Goal: Information Seeking & Learning: Find specific fact

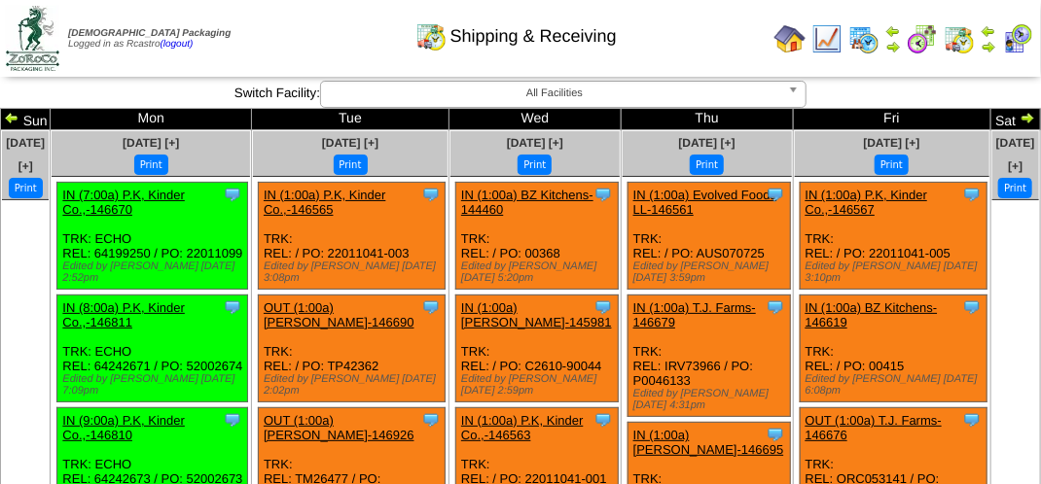
click at [893, 49] on img at bounding box center [893, 47] width 16 height 16
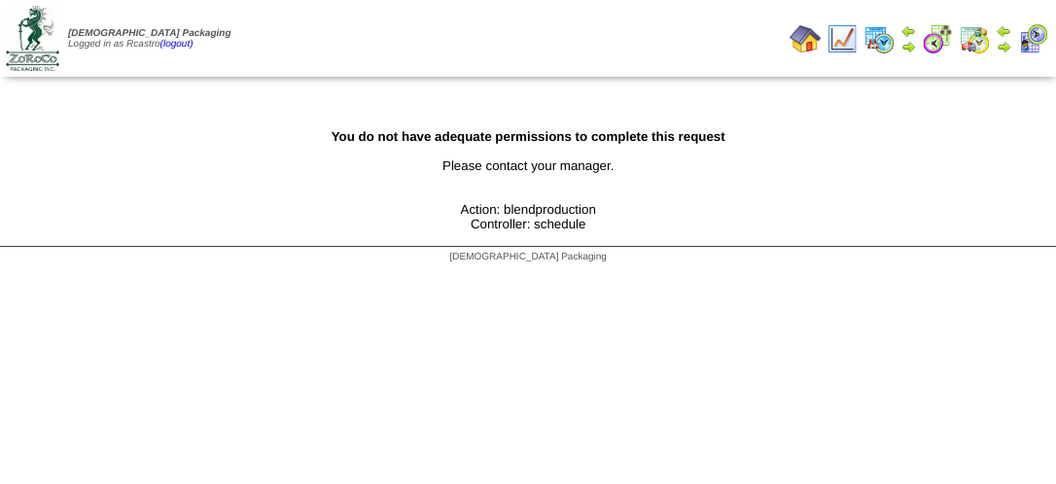
click at [1004, 49] on img at bounding box center [1004, 47] width 16 height 16
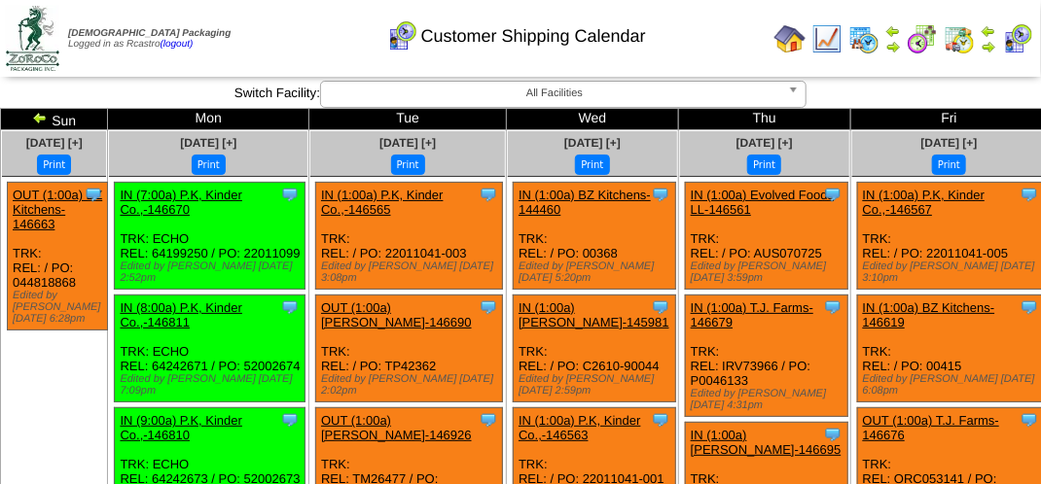
click at [313, 20] on div "Customer Shipping Calendar" at bounding box center [516, 29] width 594 height 53
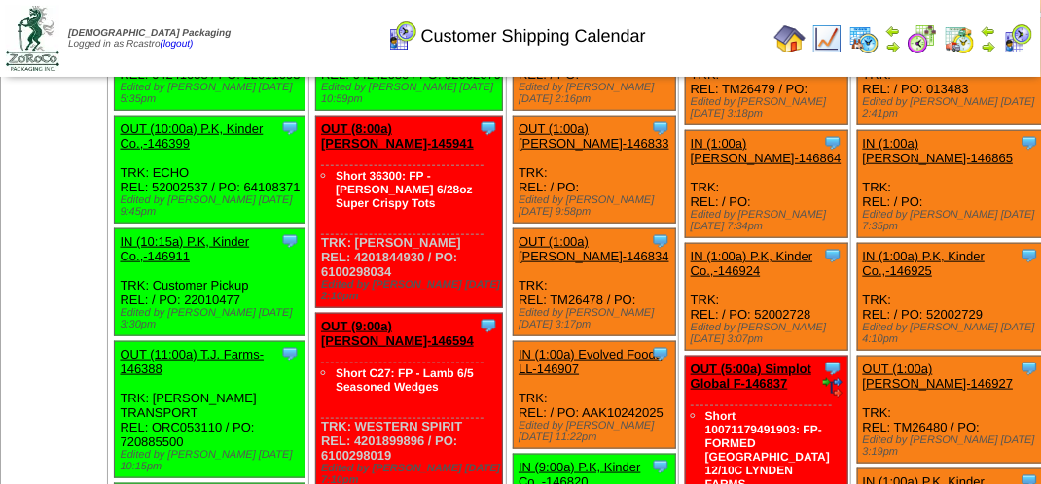
scroll to position [583, 0]
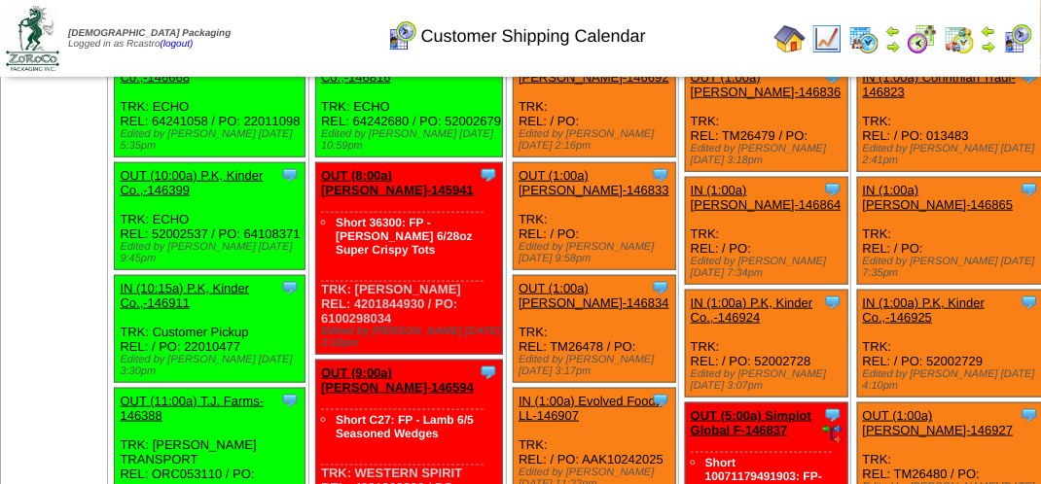
click at [300, 253] on ul "Short 36300: FP - [PERSON_NAME] 6/28oz Super Crispy Tots" at bounding box center [390, 236] width 187 height 42
click at [299, 253] on ul "Short 36300: FP - [PERSON_NAME] 6/28oz Super Crispy Tots" at bounding box center [390, 236] width 187 height 42
click at [272, 261] on div "Clone Item OUT (10:00a) P.K, Kinder Co.,-146399 P.K, Kinder Co., Inc. ScheduleI…" at bounding box center [210, 216] width 190 height 107
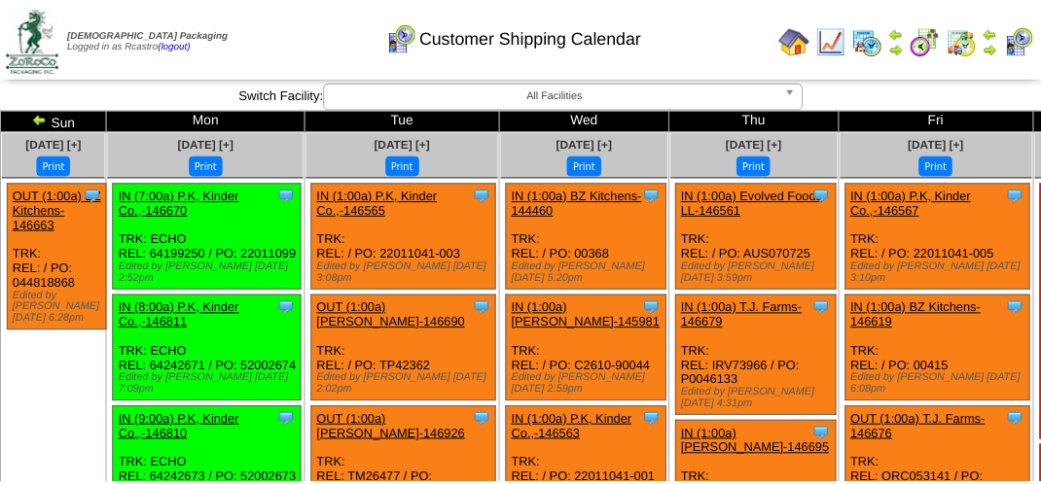
scroll to position [583, 0]
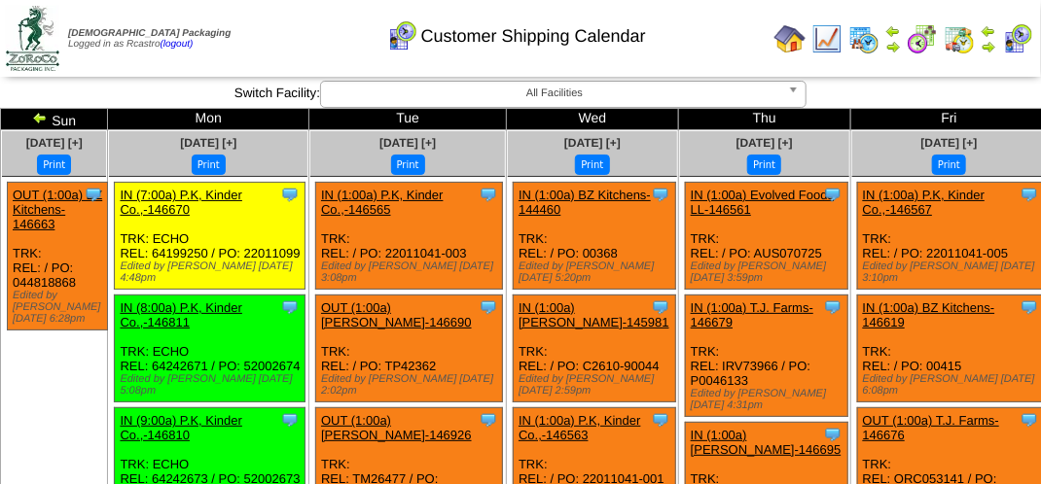
click at [286, 44] on div "Customer Shipping Calendar" at bounding box center [516, 29] width 594 height 53
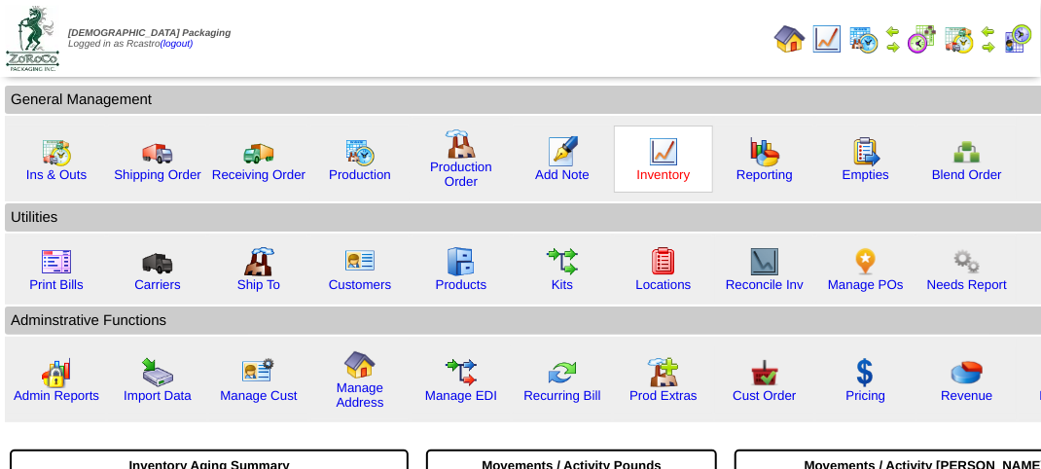
click at [654, 167] on link "Inventory" at bounding box center [663, 174] width 53 height 15
click at [654, 165] on div "Inventory" at bounding box center [663, 158] width 99 height 67
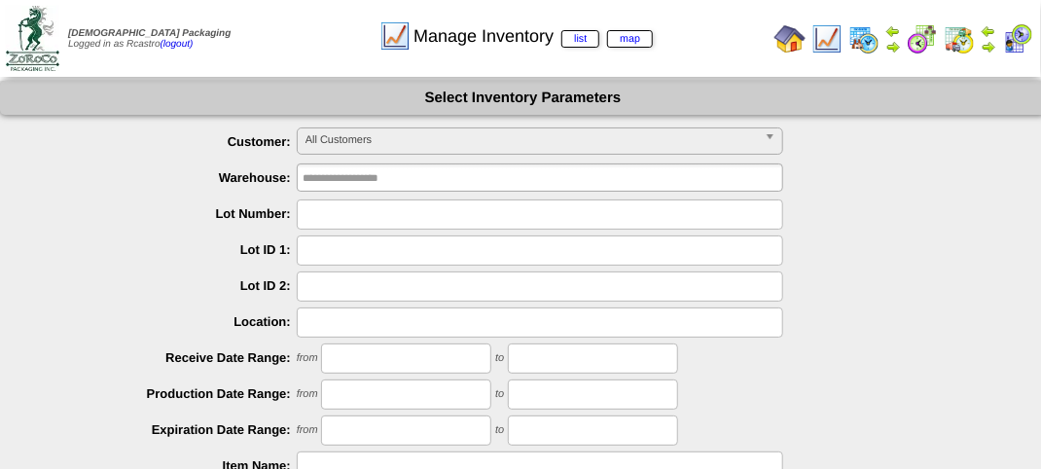
click at [439, 145] on span "All Customers" at bounding box center [530, 139] width 451 height 23
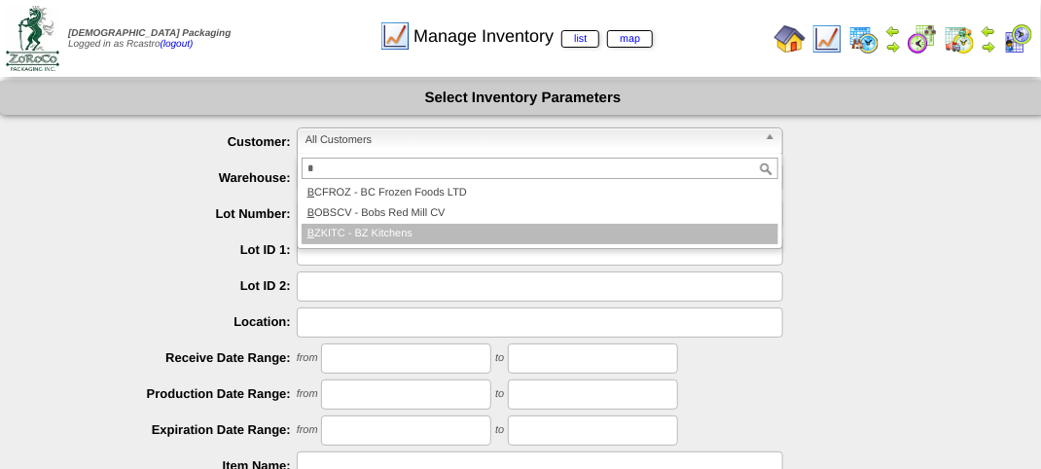
type input "*"
click at [389, 234] on li "B ZKITC - BZ Kitchens" at bounding box center [539, 234] width 477 height 20
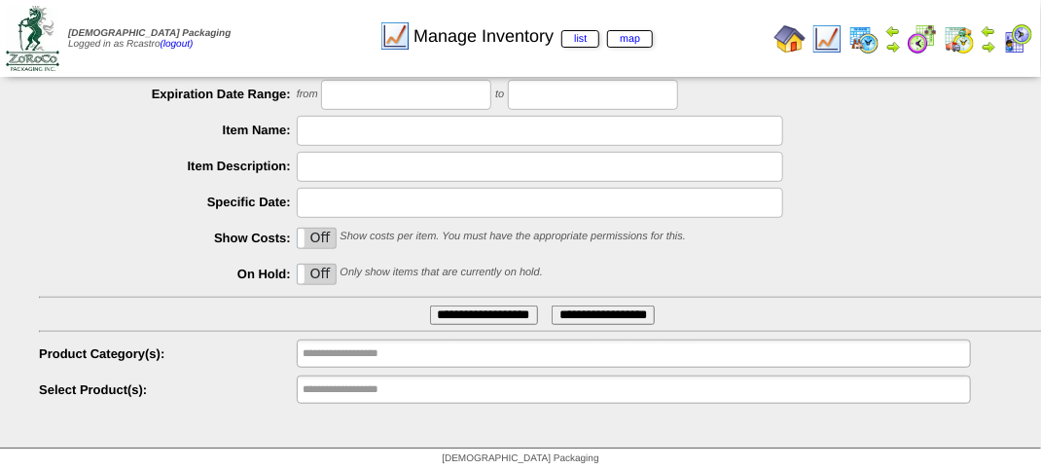
scroll to position [341, 0]
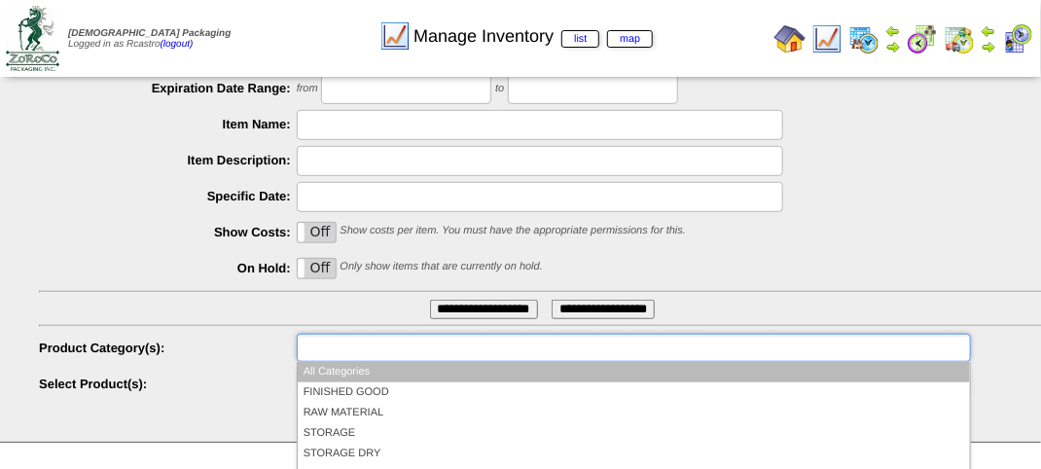
click at [390, 349] on input "text" at bounding box center [364, 348] width 124 height 24
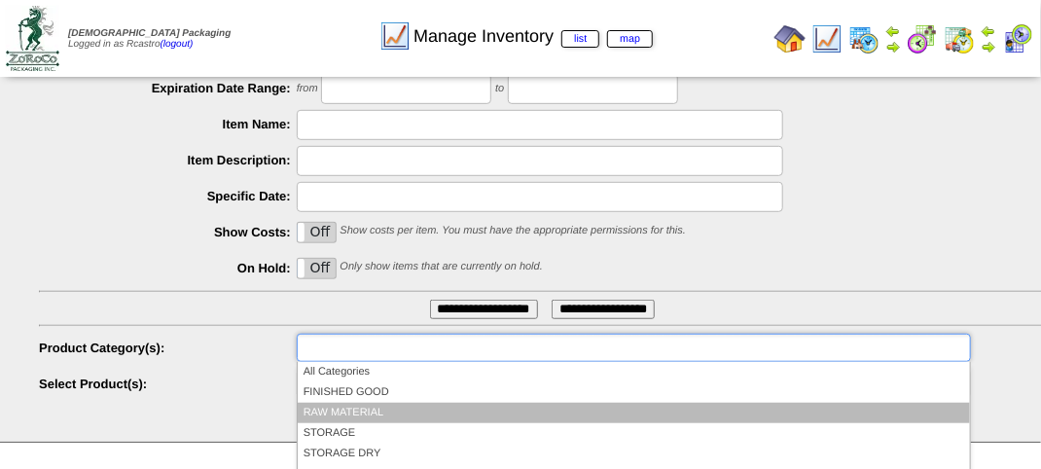
click at [346, 412] on li "RAW MATERIAL" at bounding box center [634, 413] width 672 height 20
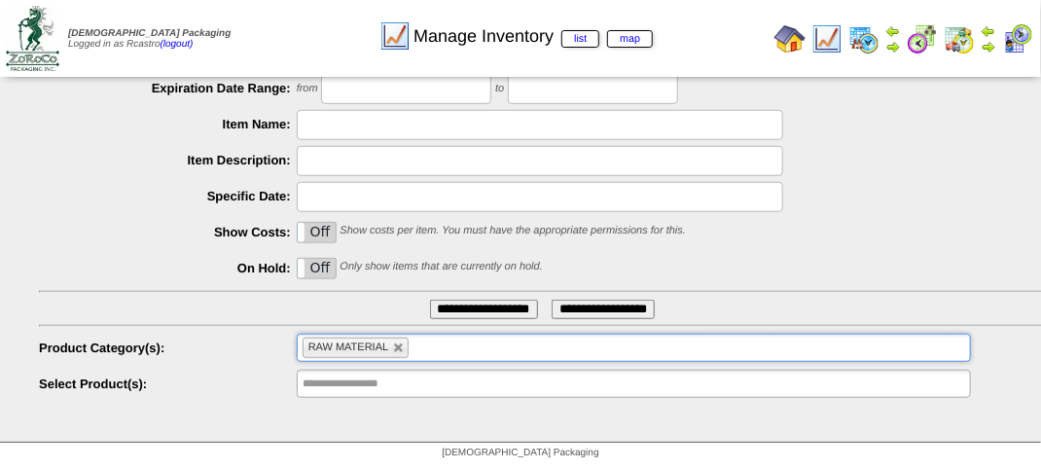
click at [348, 310] on div "**********" at bounding box center [542, 309] width 1007 height 19
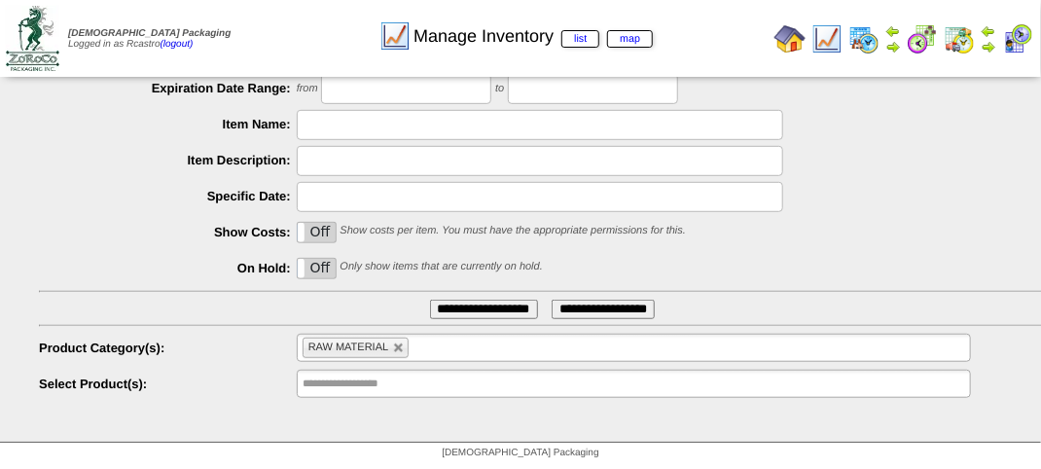
click at [348, 310] on div "**********" at bounding box center [542, 309] width 1007 height 19
click at [379, 385] on input "text" at bounding box center [364, 383] width 124 height 24
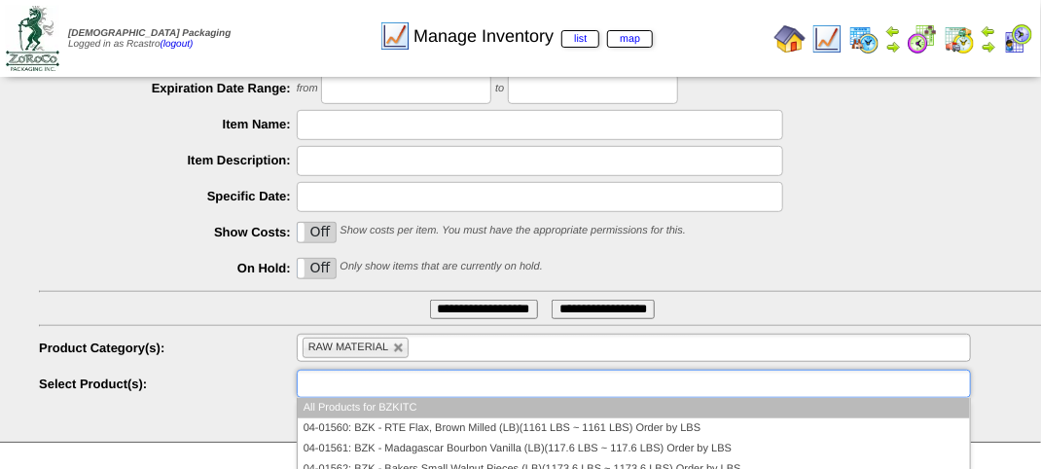
click at [371, 303] on div "**********" at bounding box center [542, 309] width 1007 height 19
type input "**********"
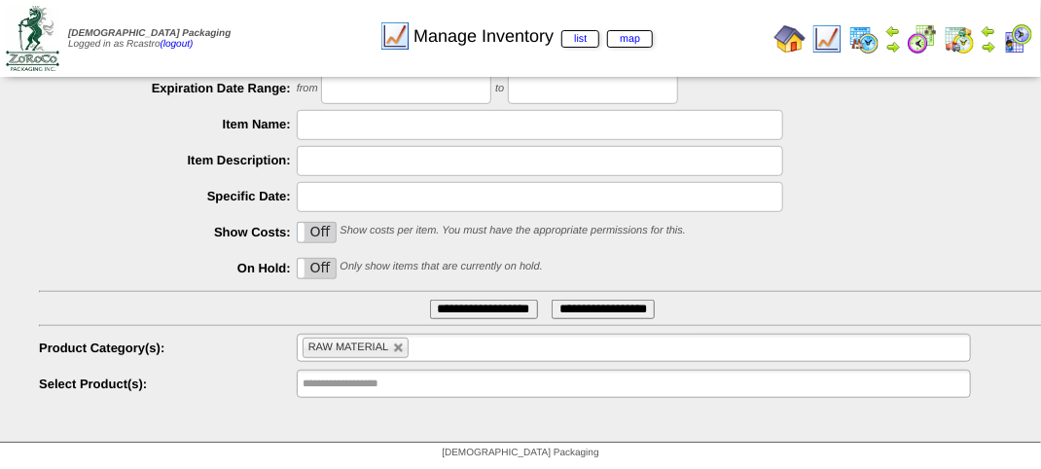
click at [452, 309] on input "**********" at bounding box center [484, 309] width 108 height 19
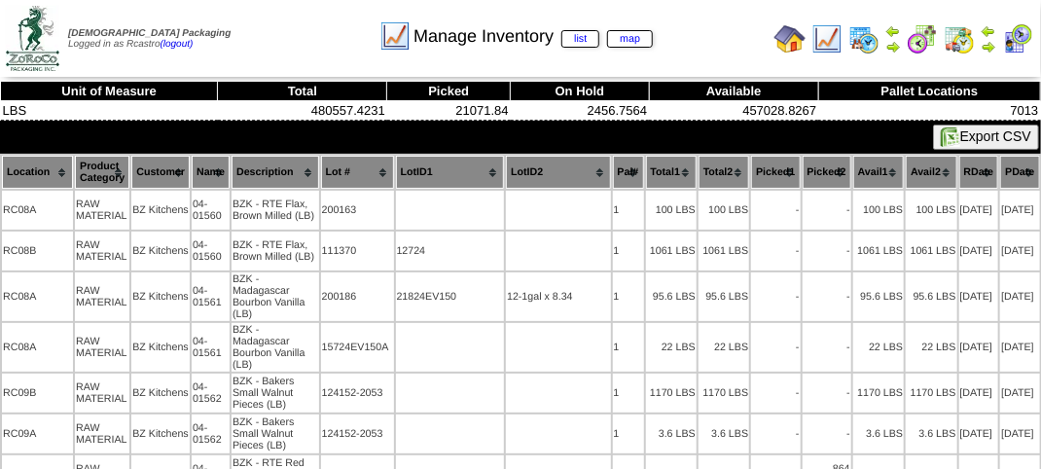
click at [36, 169] on th "Location" at bounding box center [37, 172] width 71 height 33
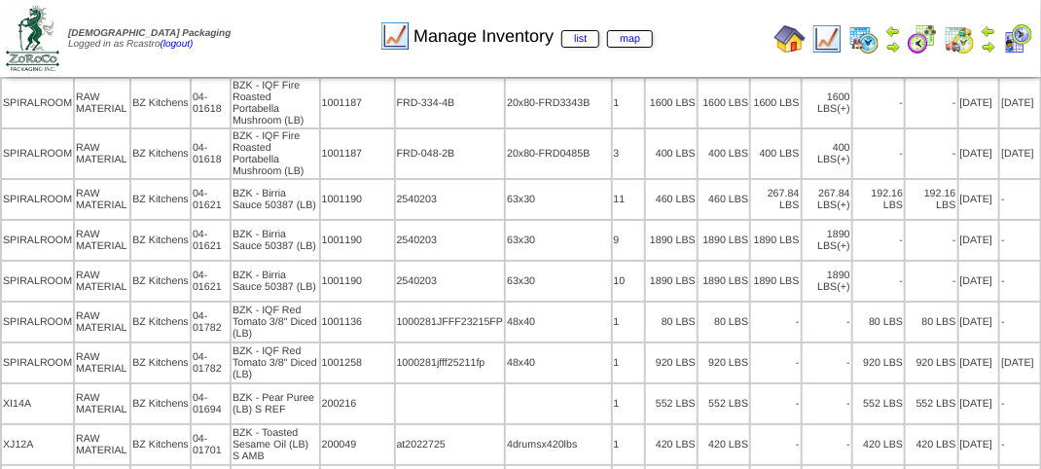
scroll to position [18061, 0]
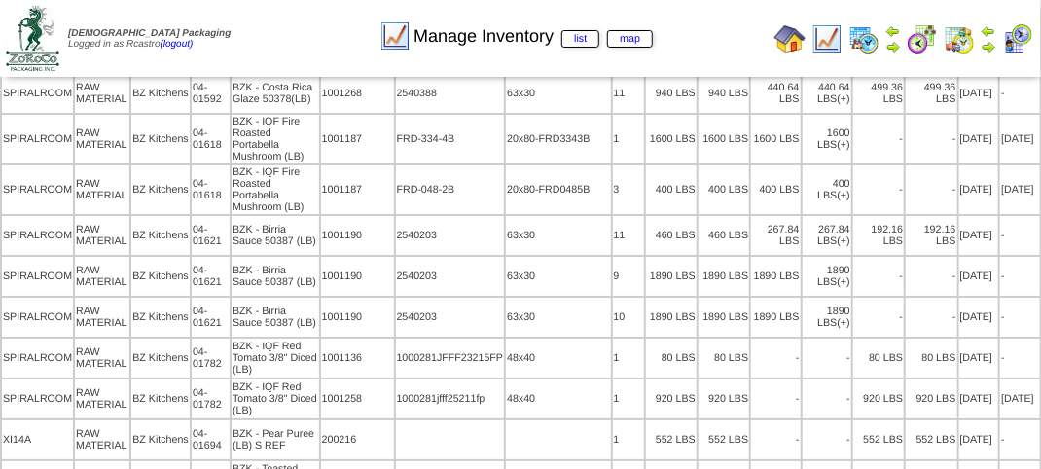
drag, startPoint x: 98, startPoint y: 177, endPoint x: 165, endPoint y: 173, distance: 67.2
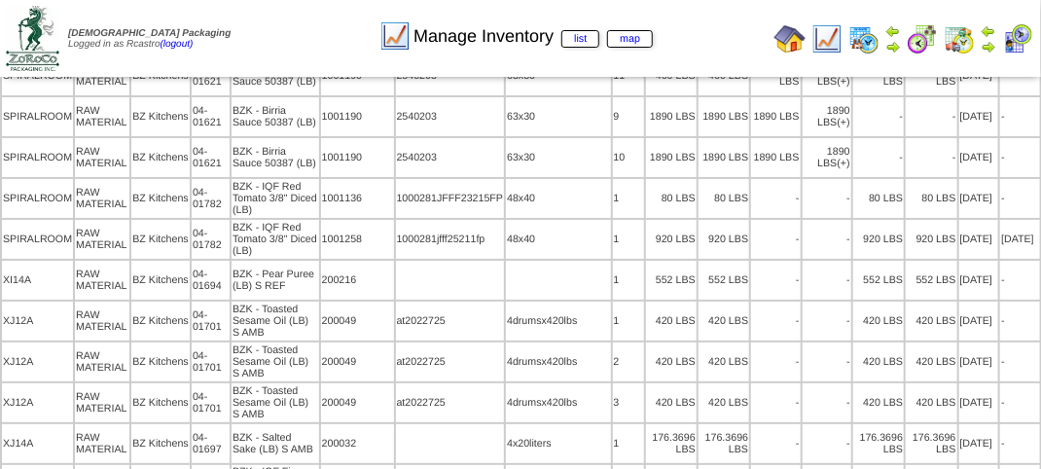
scroll to position [18255, 0]
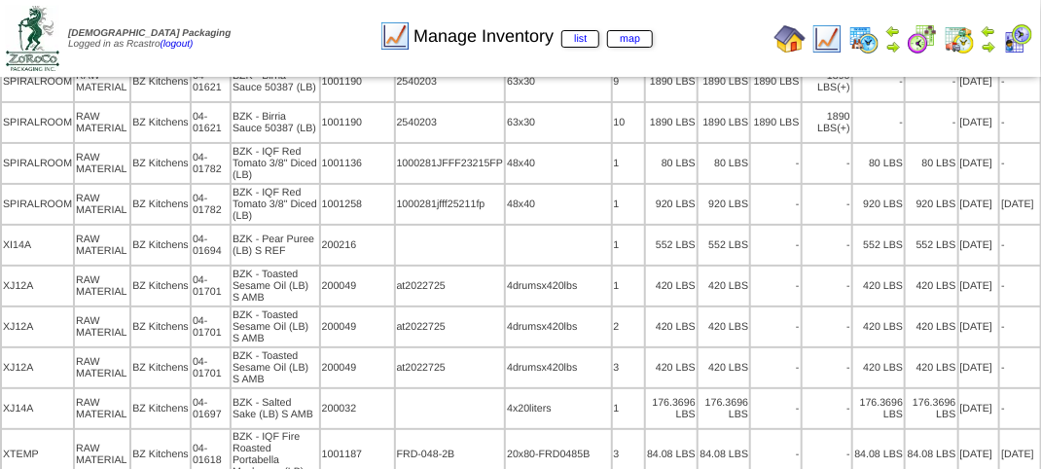
drag, startPoint x: 277, startPoint y: 434, endPoint x: 353, endPoint y: 435, distance: 75.9
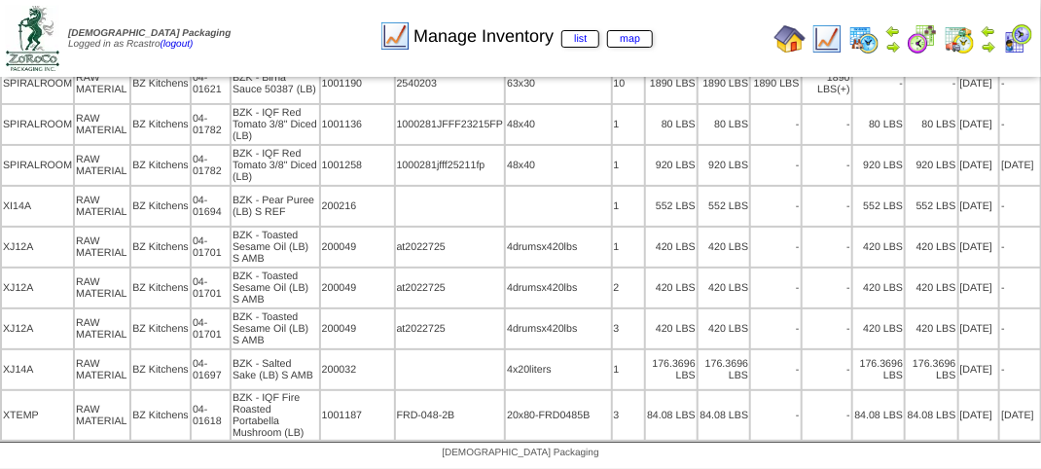
scroll to position [18450, 0]
drag, startPoint x: 282, startPoint y: 446, endPoint x: 303, endPoint y: 446, distance: 21.4
drag, startPoint x: 244, startPoint y: 447, endPoint x: 304, endPoint y: 449, distance: 60.3
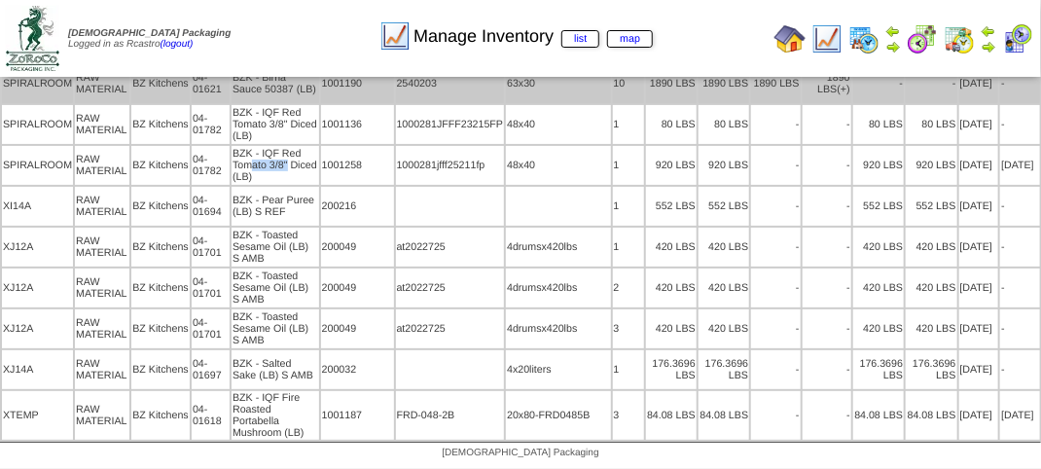
drag, startPoint x: 245, startPoint y: 419, endPoint x: 331, endPoint y: 356, distance: 106.4
click at [296, 185] on td "BZK - IQF Red Tomato 3/8" Diced (LB)" at bounding box center [275, 165] width 88 height 39
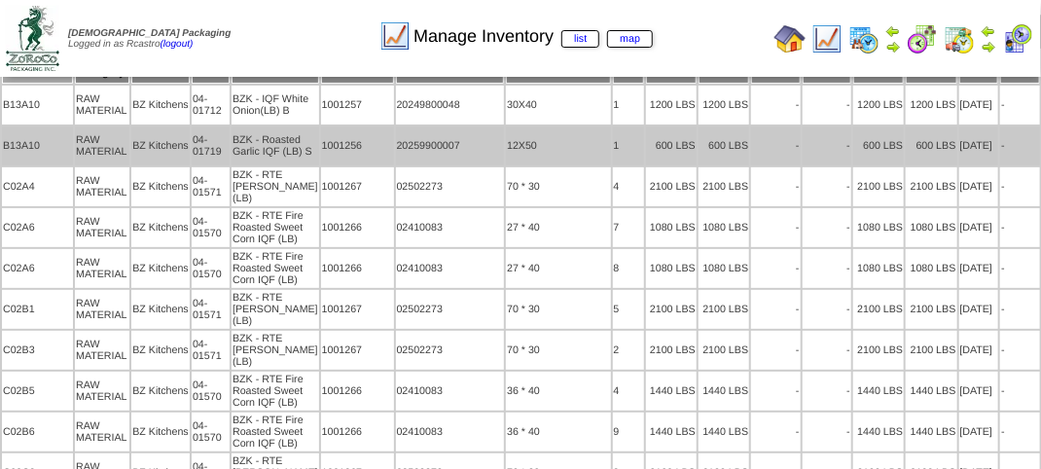
scroll to position [0, 0]
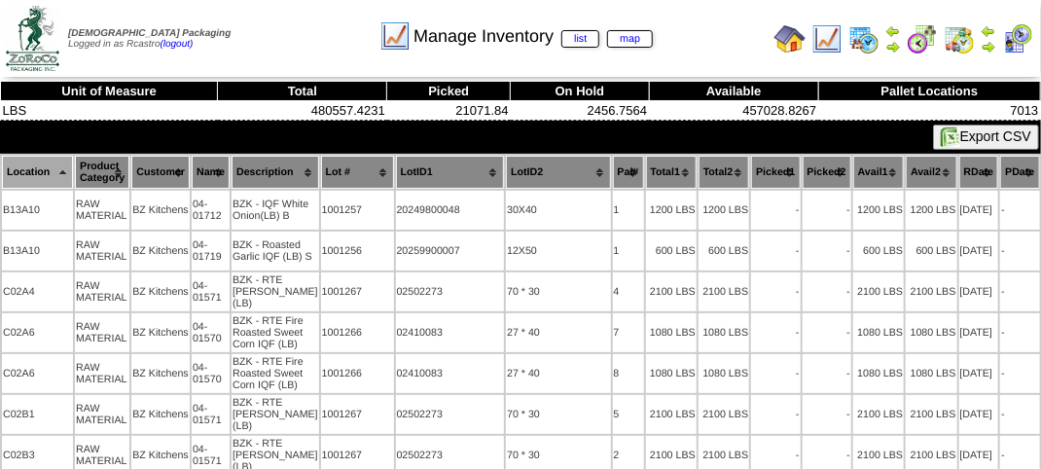
click at [284, 42] on div "Manage Inventory list map" at bounding box center [516, 29] width 594 height 53
click at [308, 45] on div "Manage Inventory list map" at bounding box center [516, 29] width 594 height 53
click at [306, 45] on div "Manage Inventory list map" at bounding box center [516, 29] width 594 height 53
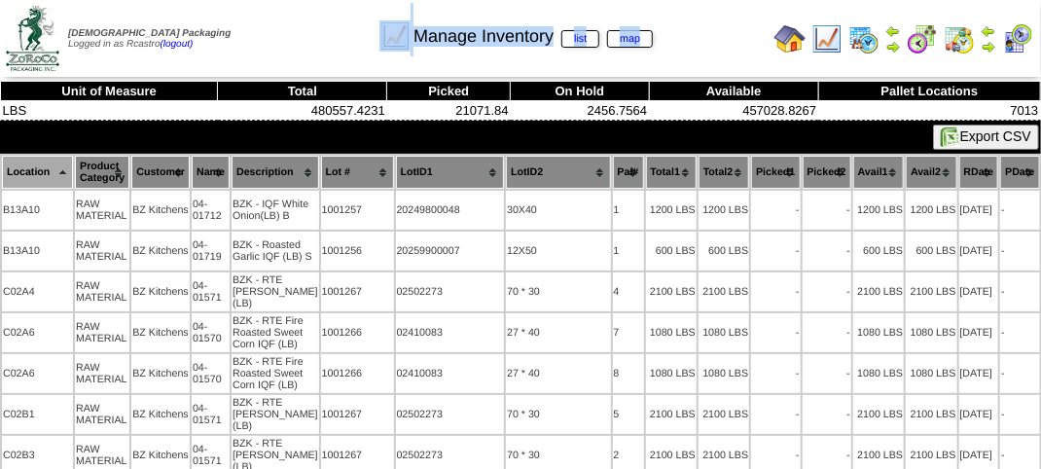
click at [306, 45] on div "Manage Inventory list map" at bounding box center [516, 29] width 594 height 53
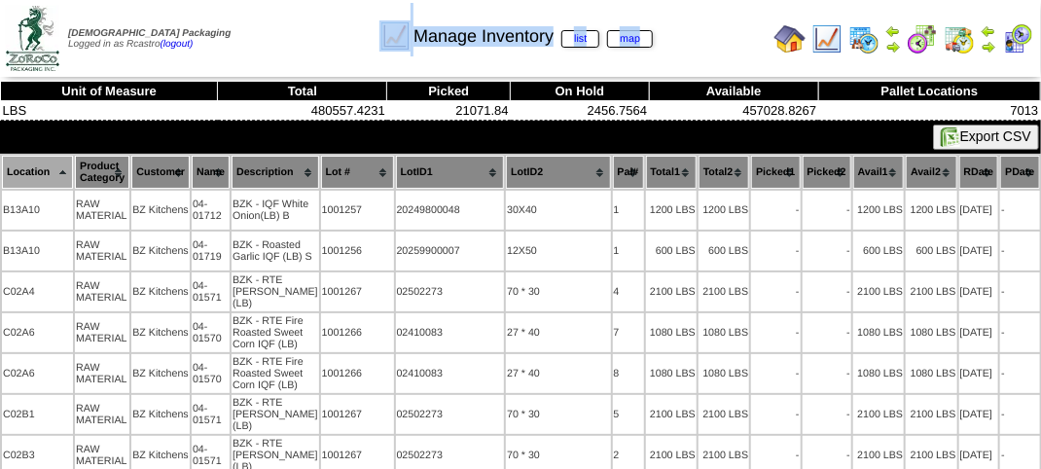
click at [306, 45] on div "Manage Inventory list map" at bounding box center [516, 29] width 594 height 53
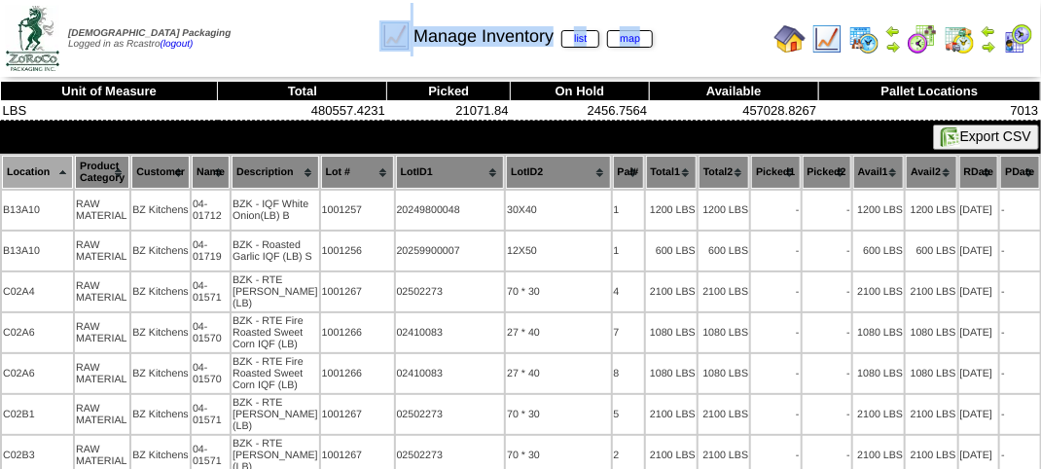
click at [307, 45] on div "Manage Inventory list map" at bounding box center [516, 29] width 594 height 53
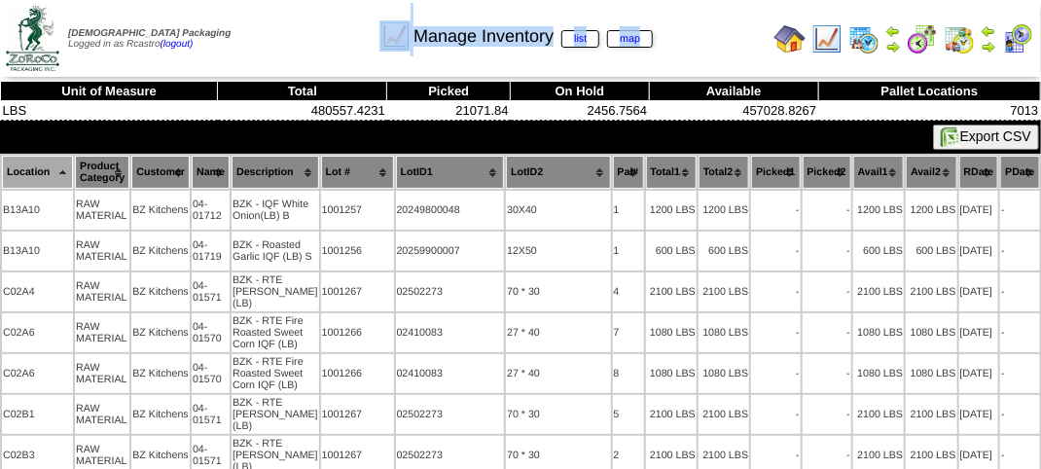
click at [307, 45] on div "Manage Inventory list map" at bounding box center [516, 29] width 594 height 53
click at [285, 32] on div "Manage Inventory list map" at bounding box center [516, 29] width 594 height 53
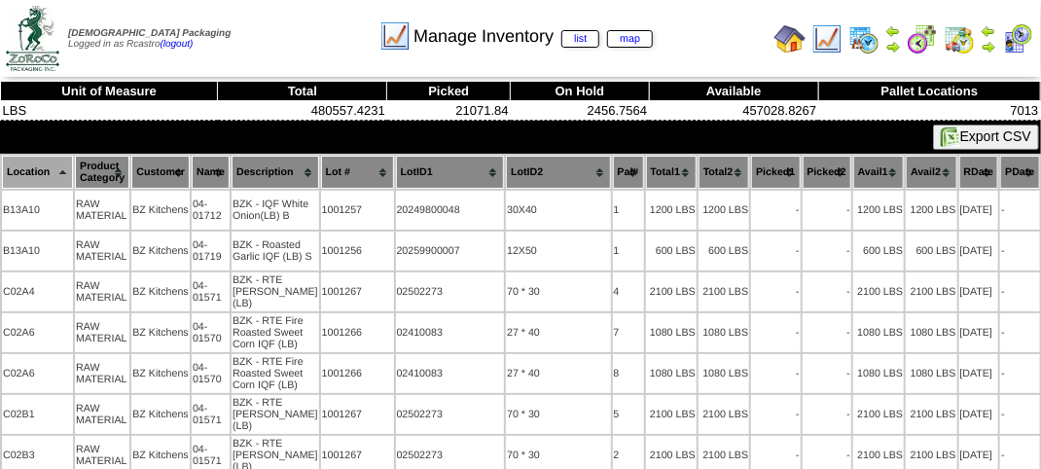
click at [285, 32] on div "Manage Inventory list map" at bounding box center [516, 29] width 594 height 53
click at [336, 36] on div "Manage Inventory list map" at bounding box center [516, 29] width 594 height 53
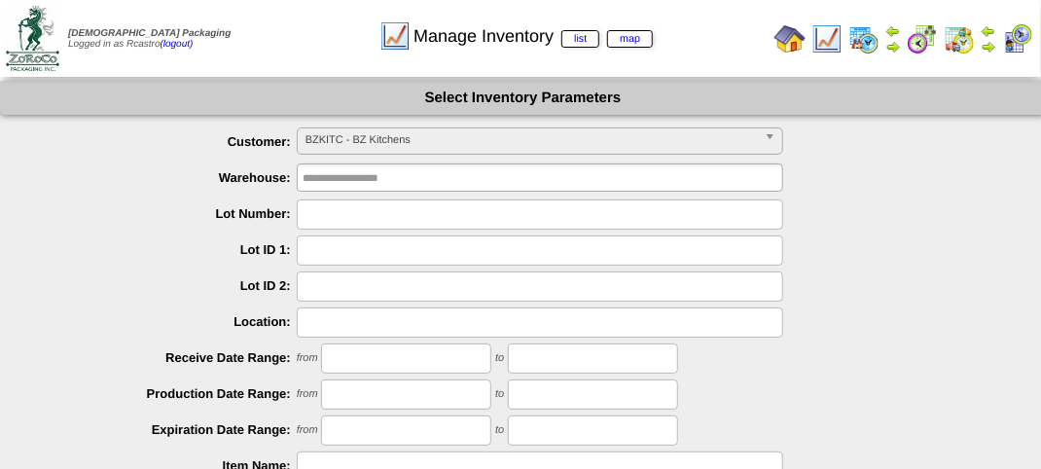
click at [446, 142] on span "BZKITC - BZ Kitchens" at bounding box center [530, 139] width 451 height 23
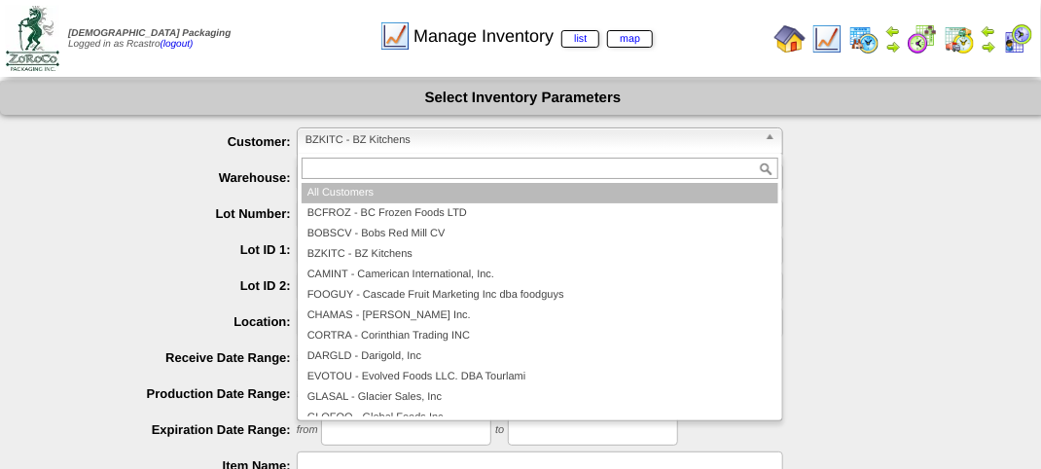
click at [397, 194] on li "All Customers" at bounding box center [539, 193] width 477 height 20
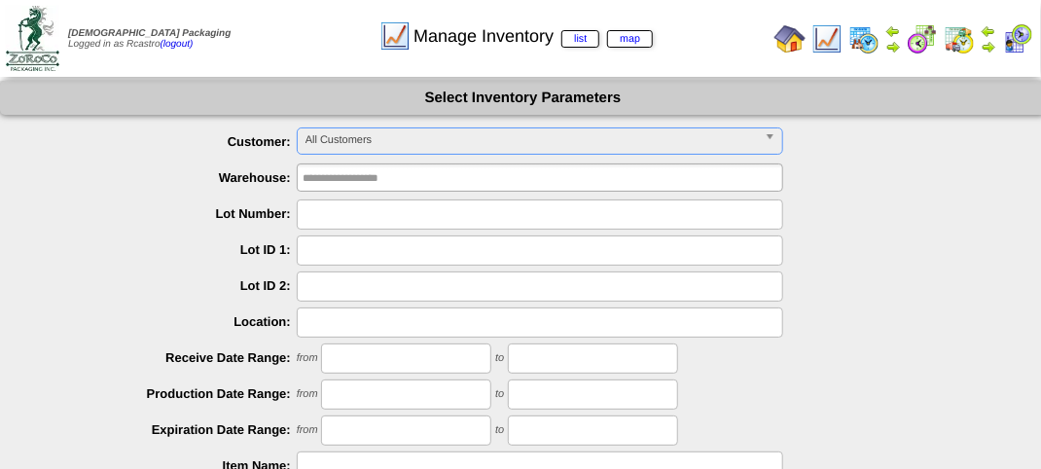
scroll to position [341, 0]
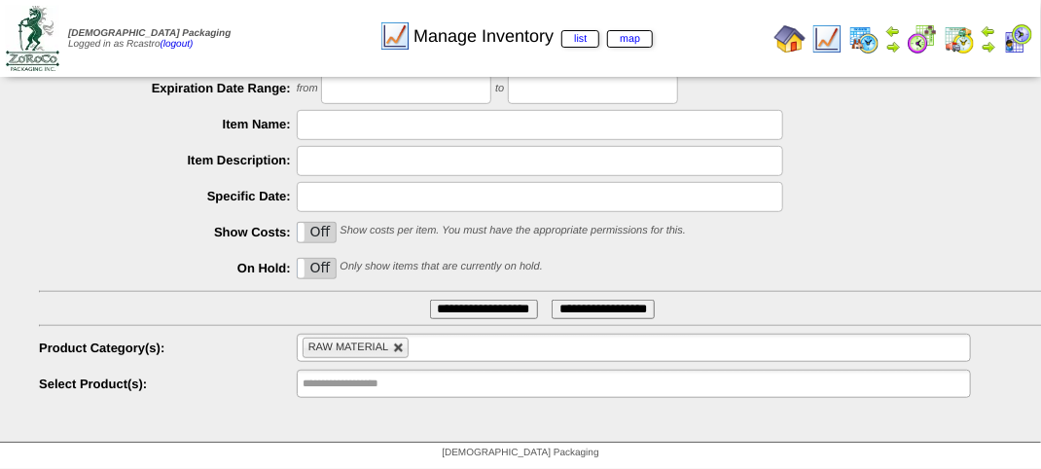
click at [404, 346] on link at bounding box center [399, 348] width 12 height 12
type input "**********"
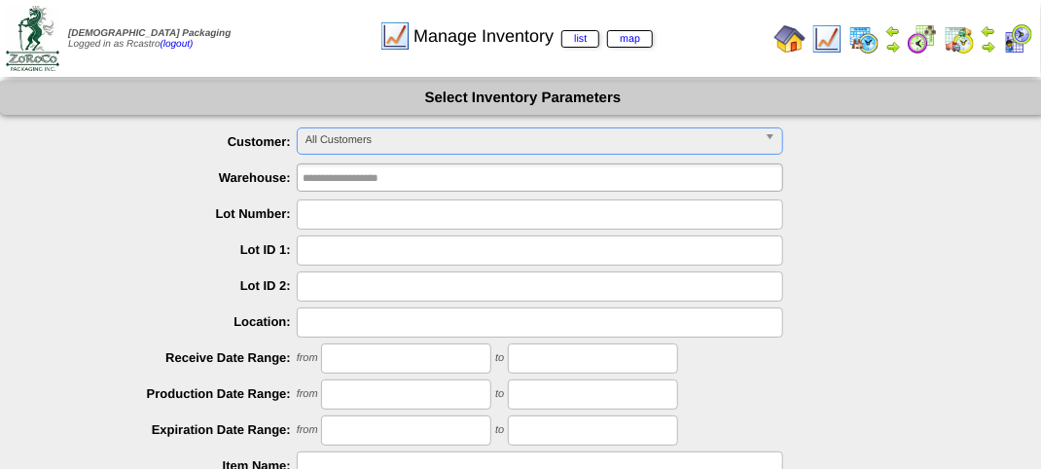
click at [762, 141] on link "All Customers" at bounding box center [540, 140] width 486 height 27
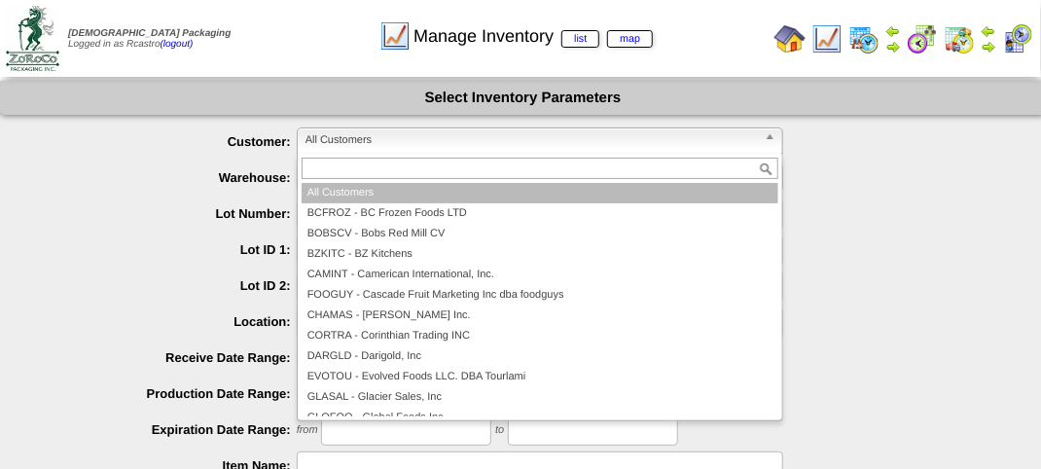
click at [550, 139] on span "All Customers" at bounding box center [530, 139] width 451 height 23
click at [766, 142] on b at bounding box center [773, 140] width 18 height 25
click at [803, 154] on div "**********" at bounding box center [542, 142] width 1007 height 30
click at [389, 136] on span "All Customers" at bounding box center [530, 139] width 451 height 23
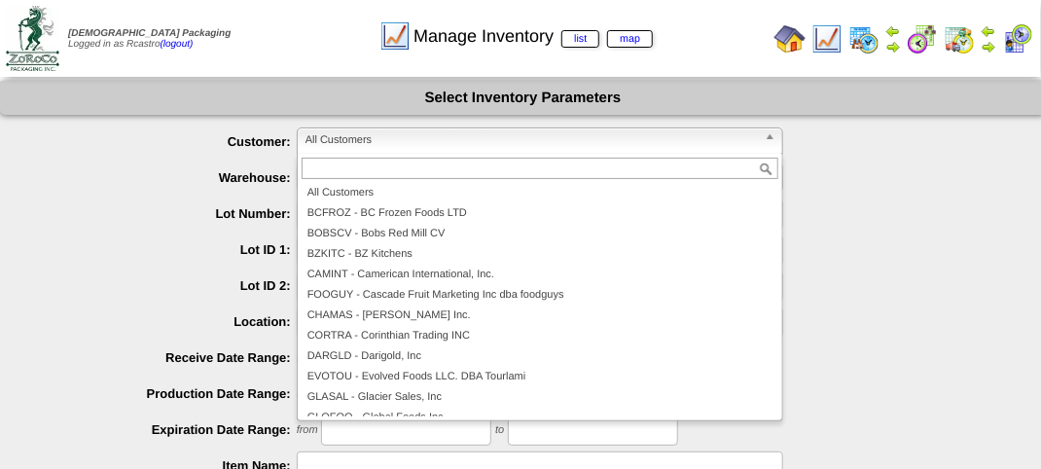
click at [941, 235] on div at bounding box center [542, 250] width 1007 height 30
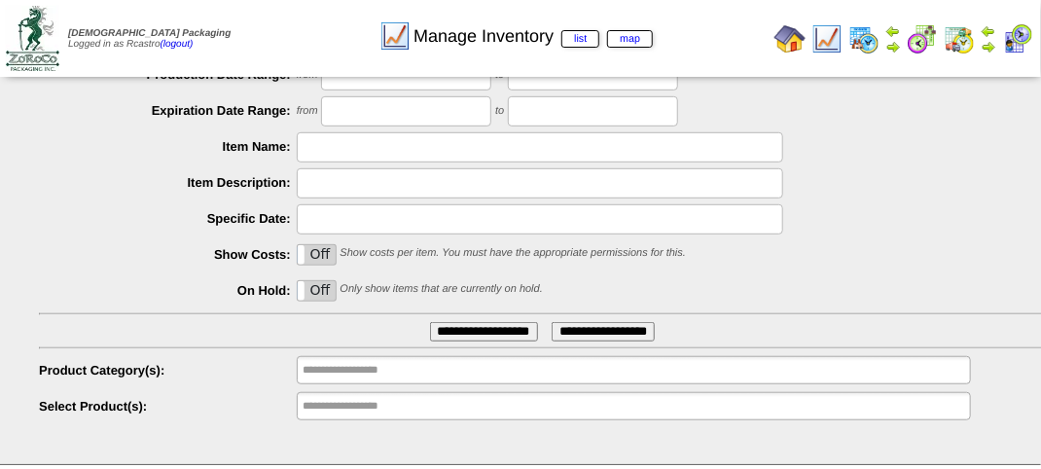
scroll to position [341, 0]
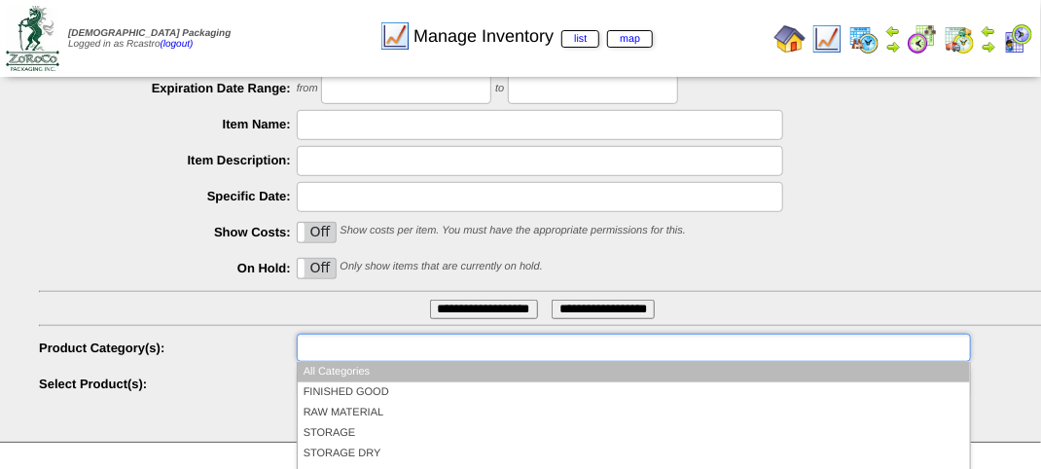
click at [372, 344] on input "text" at bounding box center [364, 348] width 124 height 24
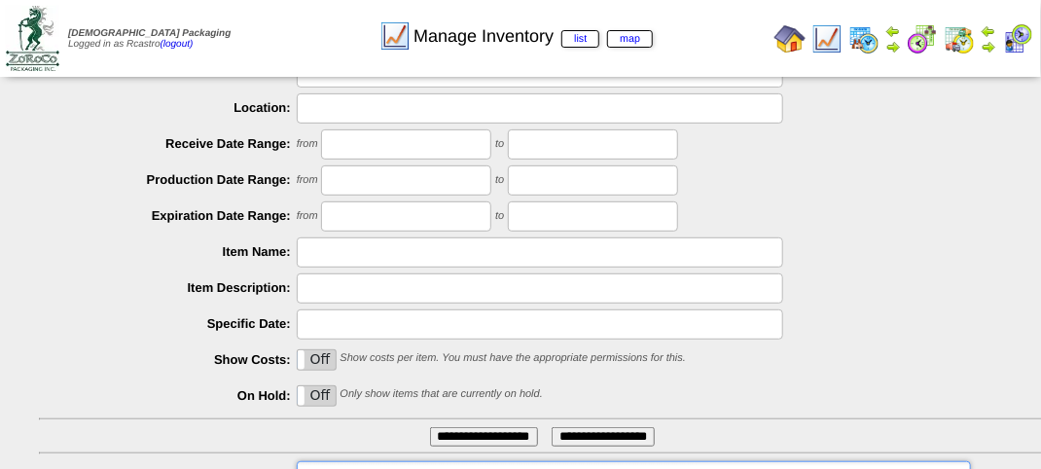
scroll to position [147, 0]
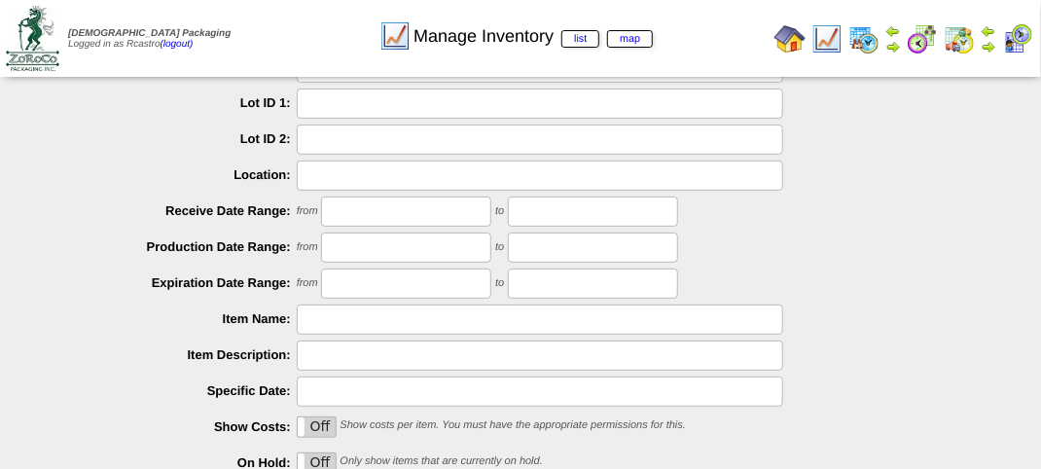
click at [371, 175] on input "text" at bounding box center [540, 175] width 486 height 30
type input "**********"
type input "****"
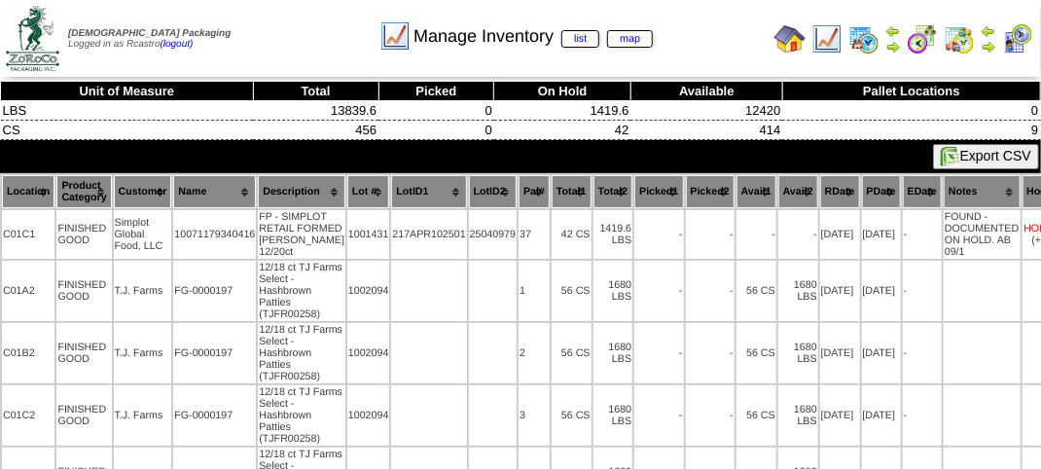
click at [21, 194] on th "Location" at bounding box center [28, 191] width 53 height 33
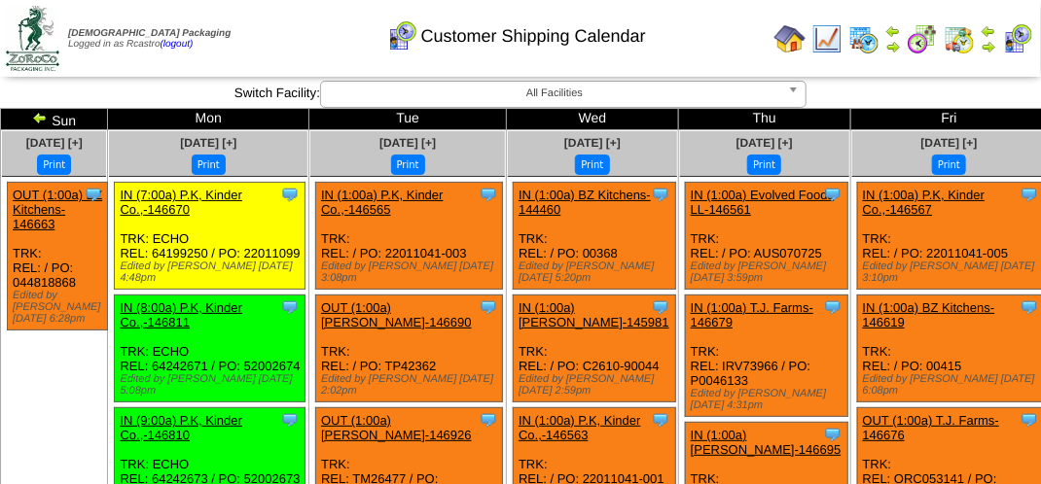
click at [267, 21] on div "Customer Shipping Calendar" at bounding box center [516, 29] width 594 height 53
click at [291, 45] on div "Customer Shipping Calendar" at bounding box center [516, 29] width 594 height 53
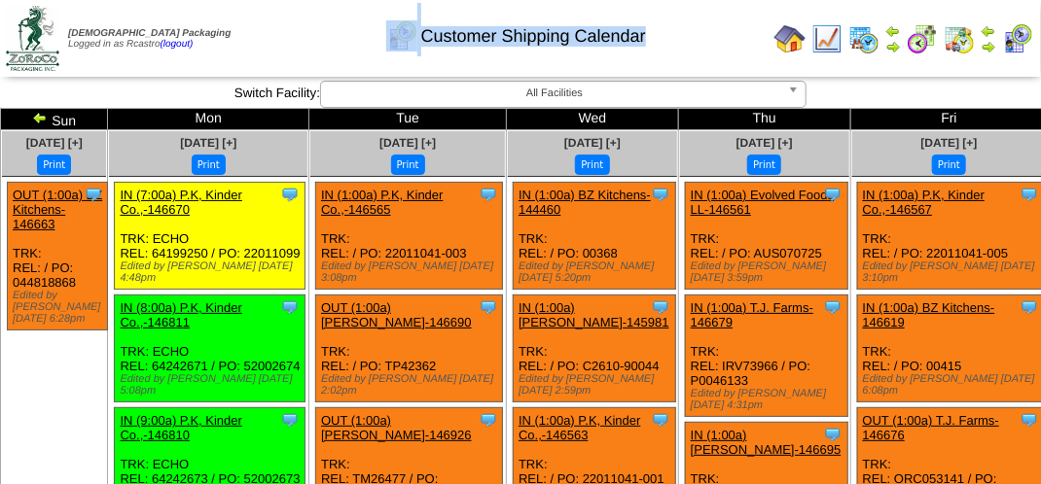
click at [291, 45] on div "Customer Shipping Calendar" at bounding box center [516, 29] width 594 height 53
